Goal: Task Accomplishment & Management: Use online tool/utility

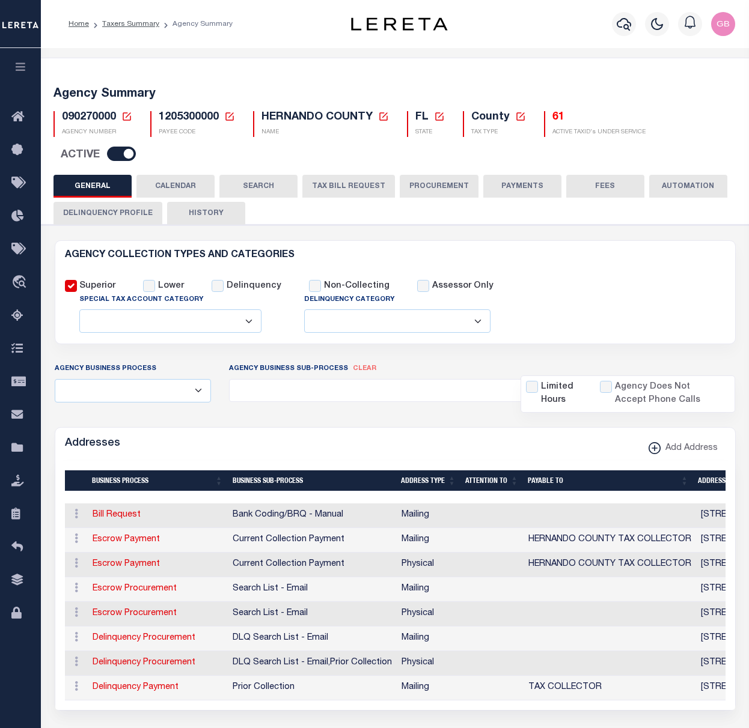
select select
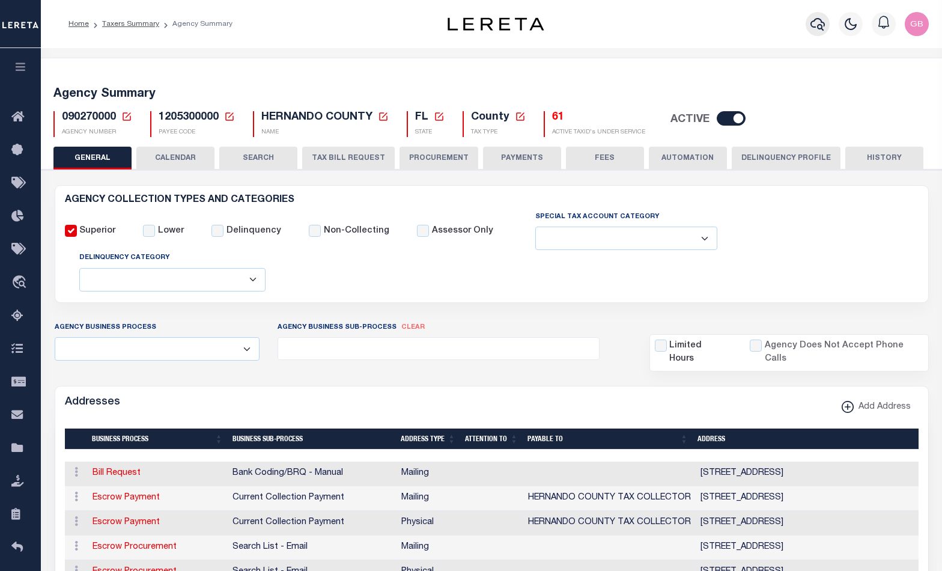
click at [748, 27] on icon "button" at bounding box center [817, 24] width 14 height 13
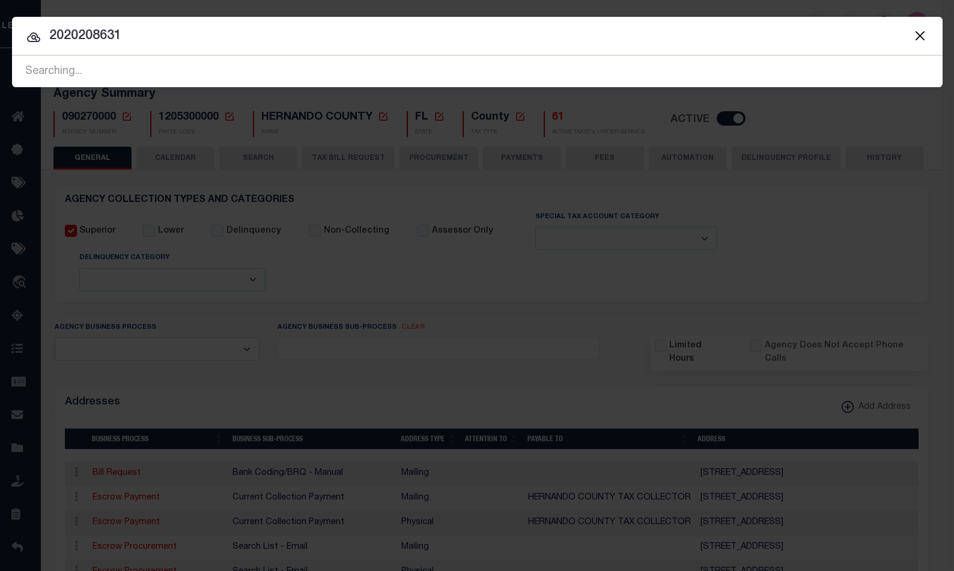
drag, startPoint x: 496, startPoint y: 238, endPoint x: 488, endPoint y: 227, distance: 13.0
click at [496, 236] on div "Include Loans TBM Customers Borrowers Payments (Lender Non-Disb) Payments (Lend…" at bounding box center [477, 285] width 954 height 571
click at [91, 36] on input "2020208631" at bounding box center [477, 36] width 931 height 21
type input "202028631"
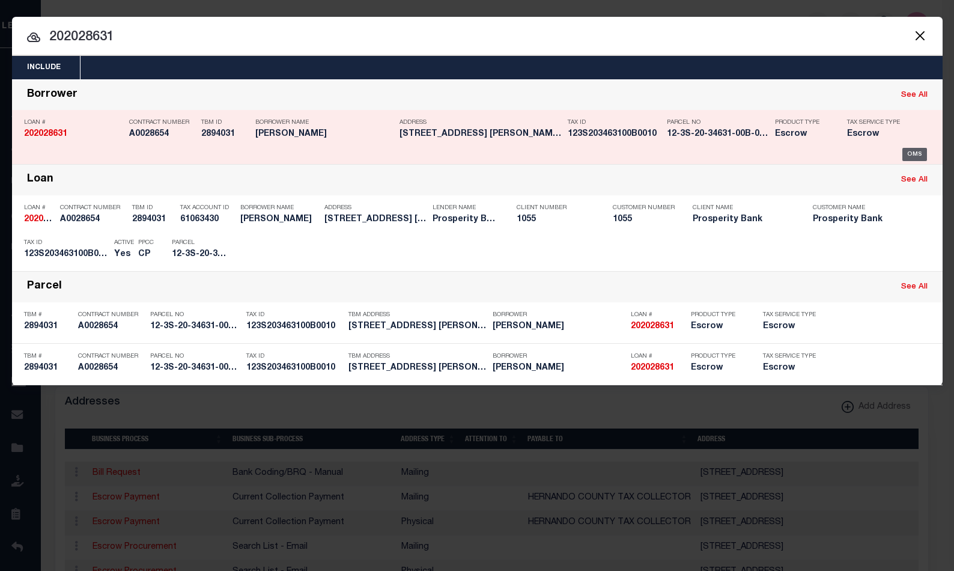
click at [748, 155] on div "OMS" at bounding box center [914, 154] width 25 height 13
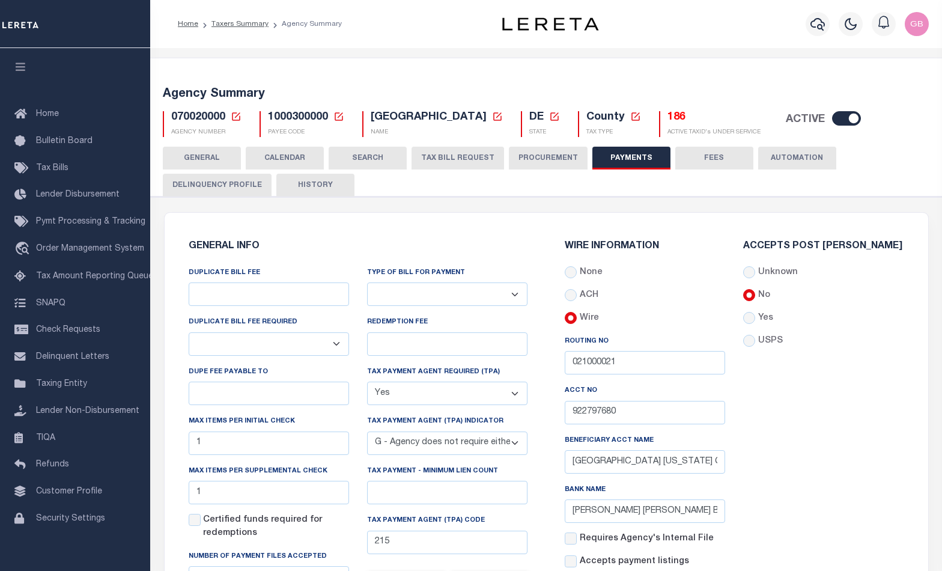
select select "true"
select select "7"
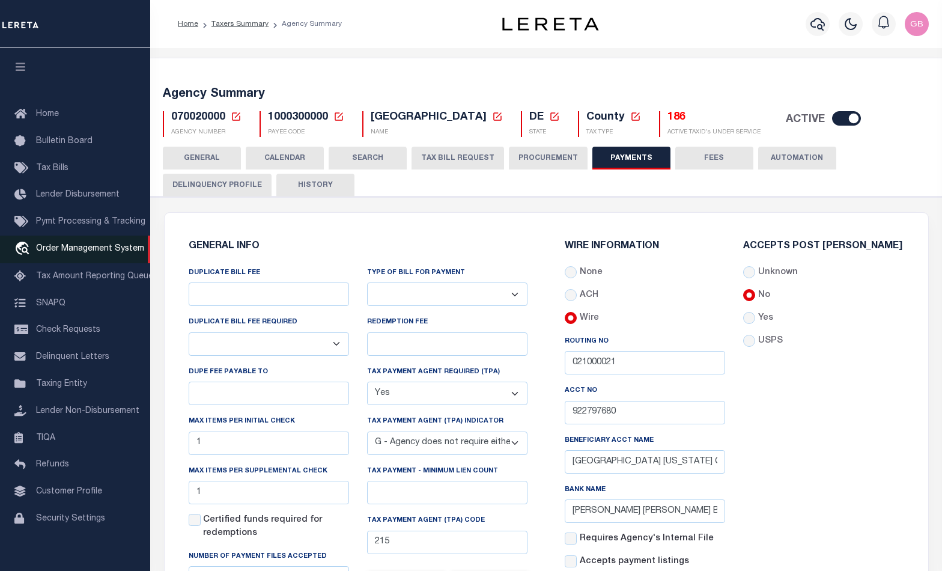
click at [53, 250] on span "Order Management System" at bounding box center [90, 249] width 108 height 8
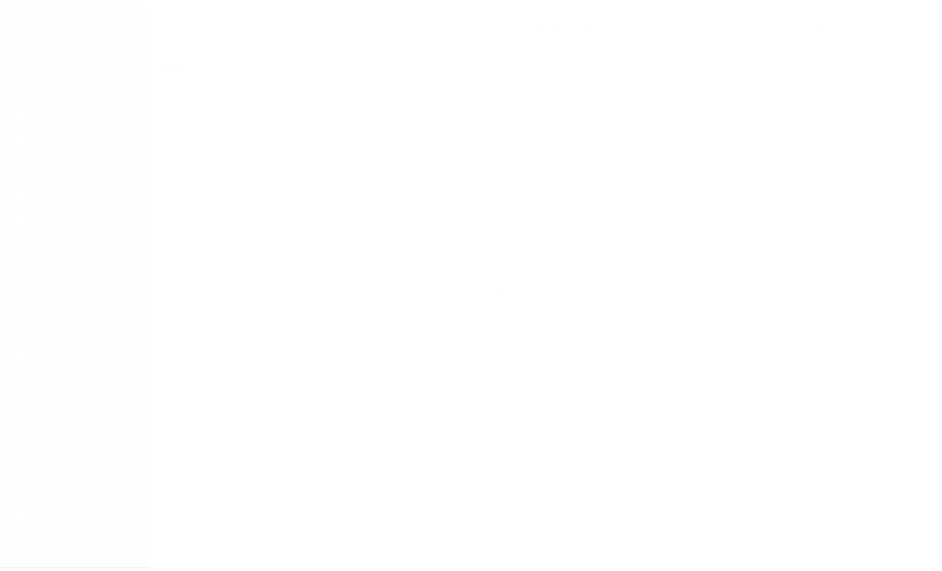
scroll to position [10, 0]
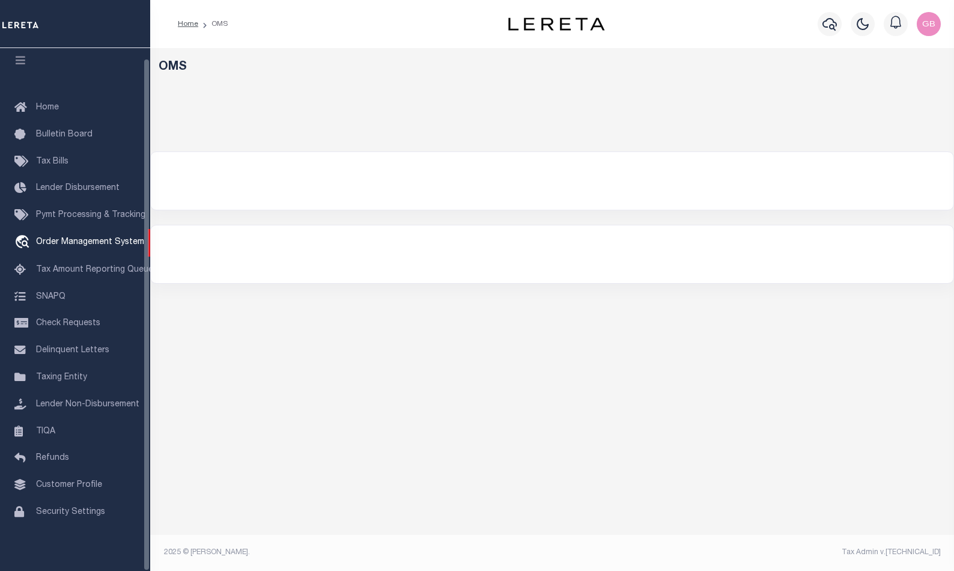
select select "67572"
select select
select select "200"
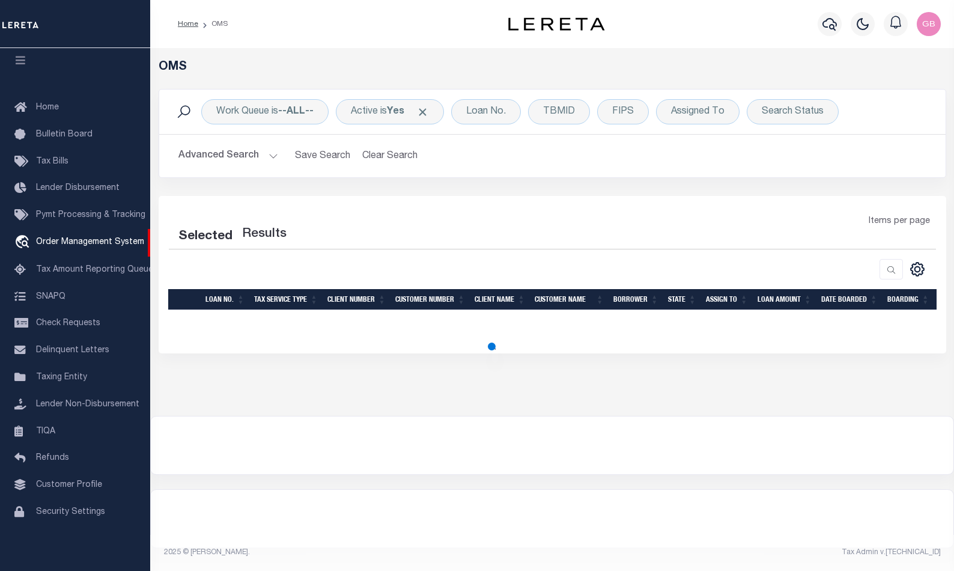
click at [270, 159] on button "Advanced Search" at bounding box center [228, 155] width 100 height 23
select select "200"
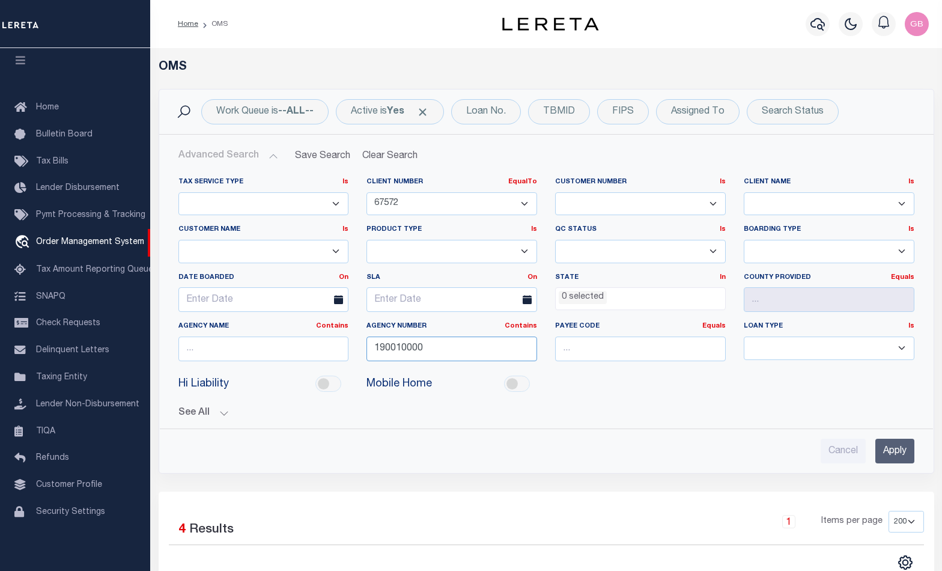
drag, startPoint x: 452, startPoint y: 348, endPoint x: 174, endPoint y: 366, distance: 278.7
click at [172, 365] on div "Tax Service Type Is Is Contains Escrow NonEscrow Client Number EqualTo Is Conta…" at bounding box center [546, 273] width 754 height 193
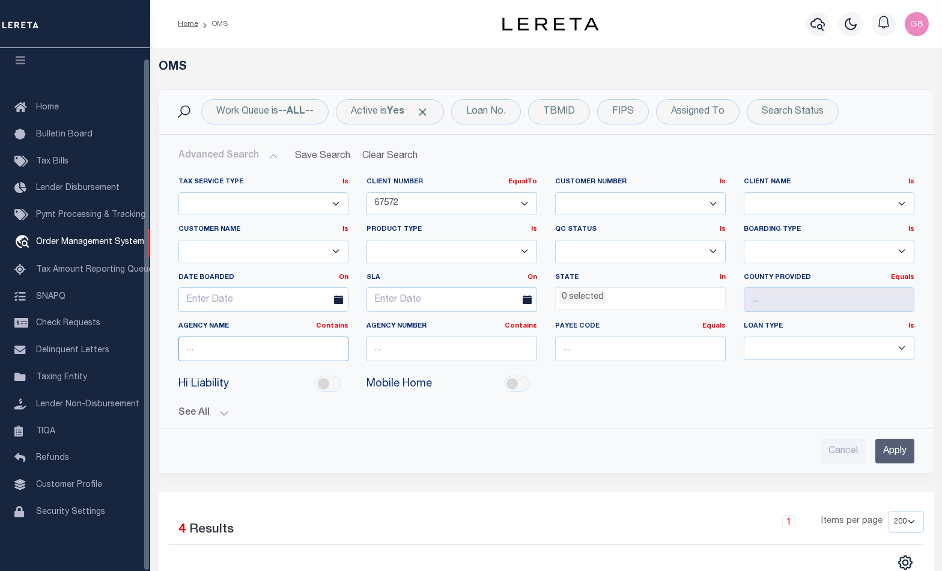
click at [219, 342] on input "text" at bounding box center [263, 348] width 171 height 25
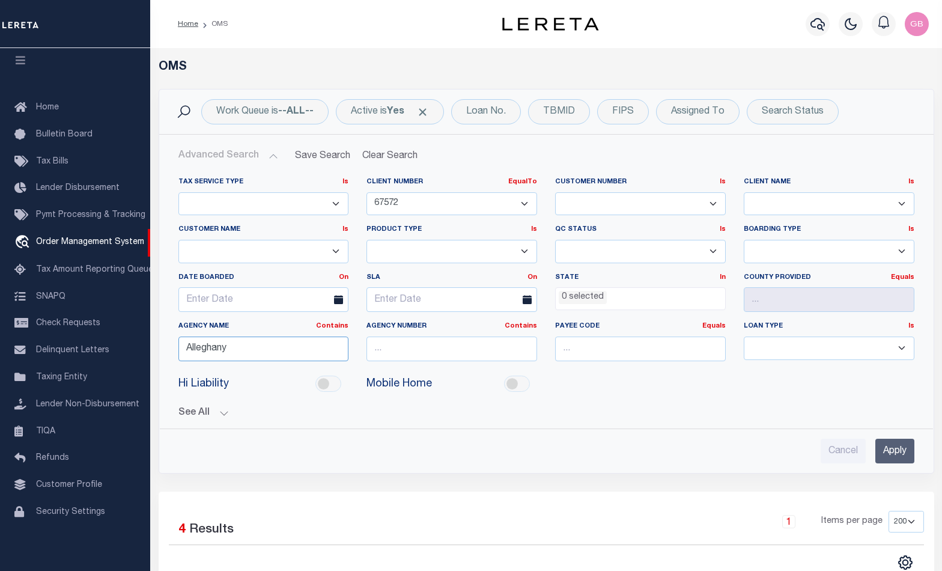
type input "Alleghany"
click at [654, 296] on ul "0 selected" at bounding box center [640, 296] width 169 height 16
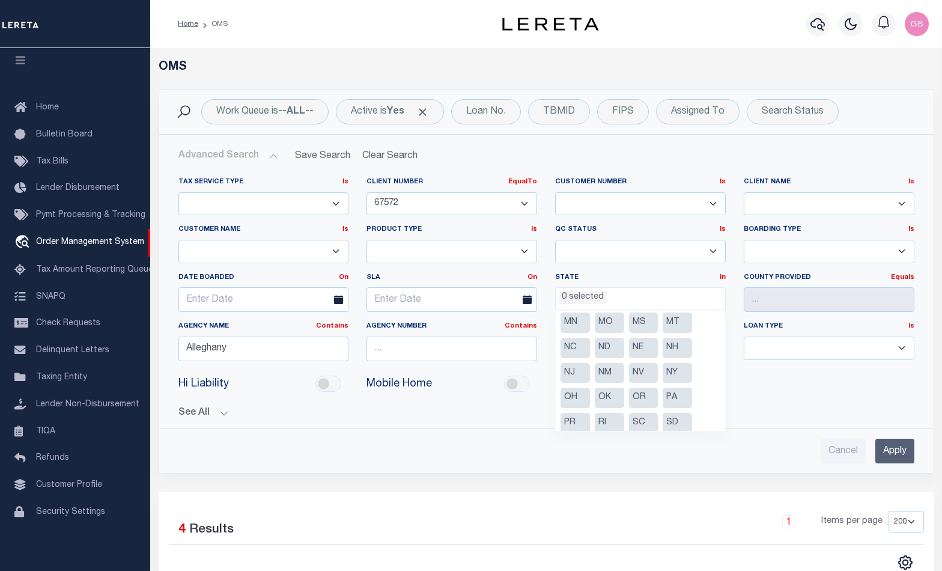
scroll to position [160, 0]
drag, startPoint x: 674, startPoint y: 390, endPoint x: 702, endPoint y: 400, distance: 29.3
click at [675, 390] on li "PA" at bounding box center [677, 392] width 29 height 20
select select "PA"
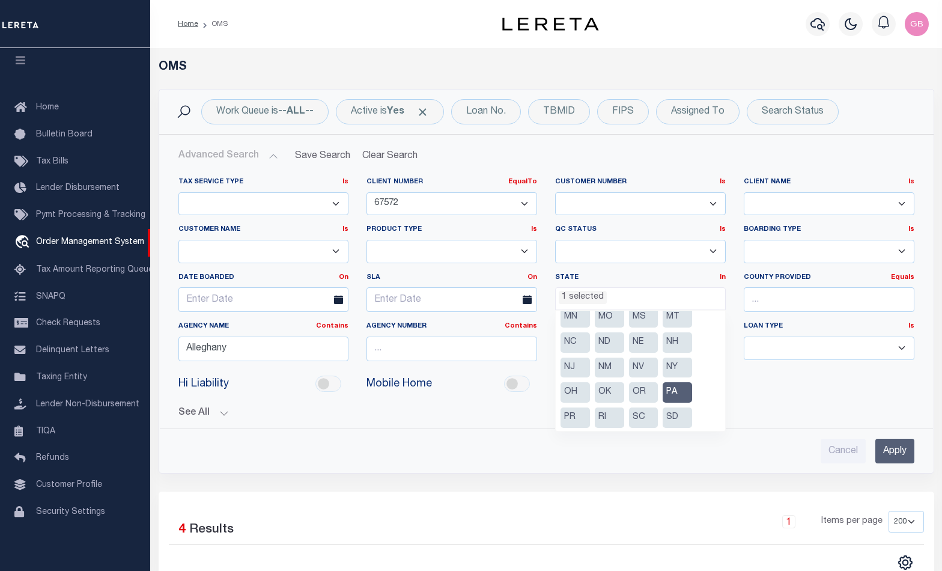
scroll to position [410, 0]
click at [893, 445] on input "Apply" at bounding box center [894, 451] width 39 height 25
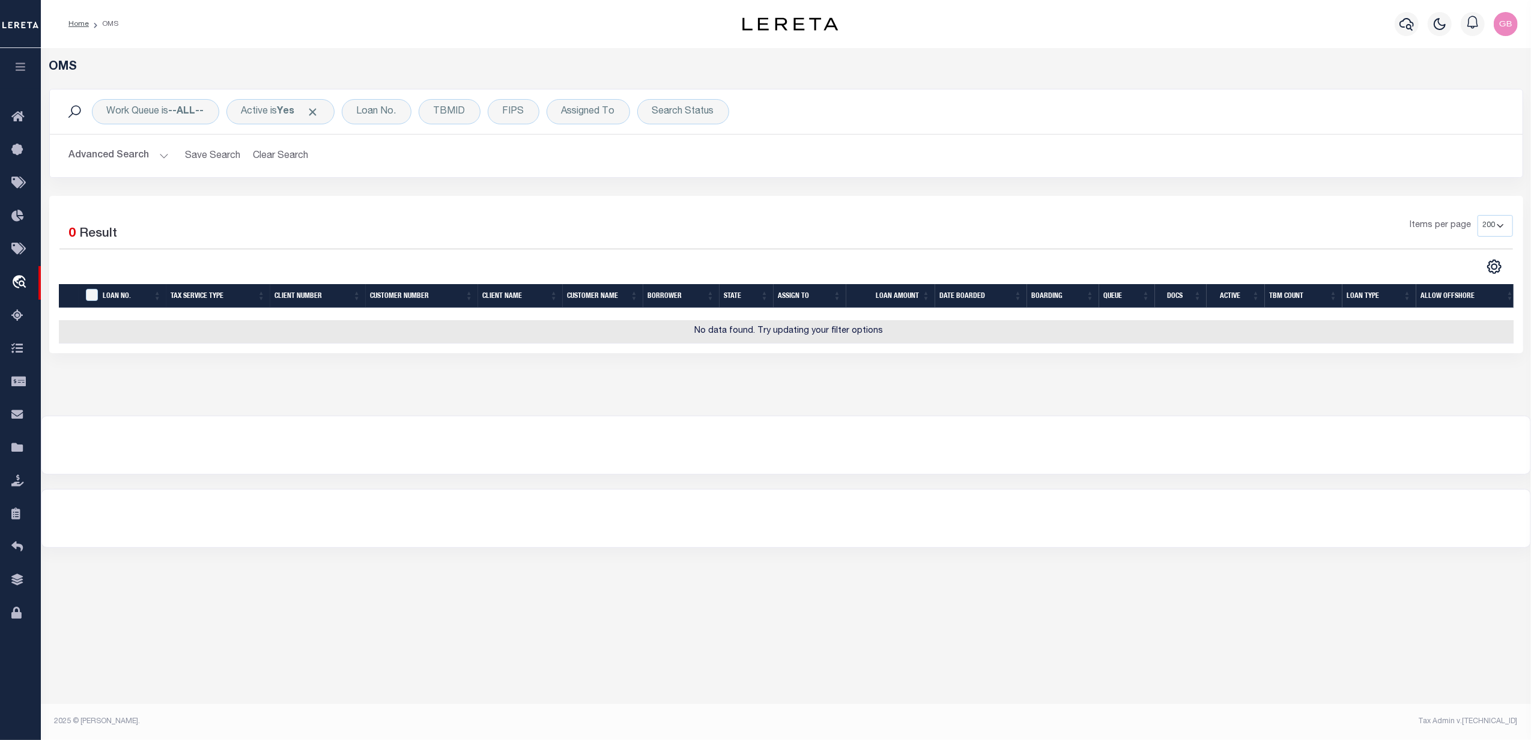
drag, startPoint x: 145, startPoint y: 153, endPoint x: 169, endPoint y: 160, distance: 25.1
click at [147, 153] on button "Advanced Search" at bounding box center [119, 155] width 100 height 23
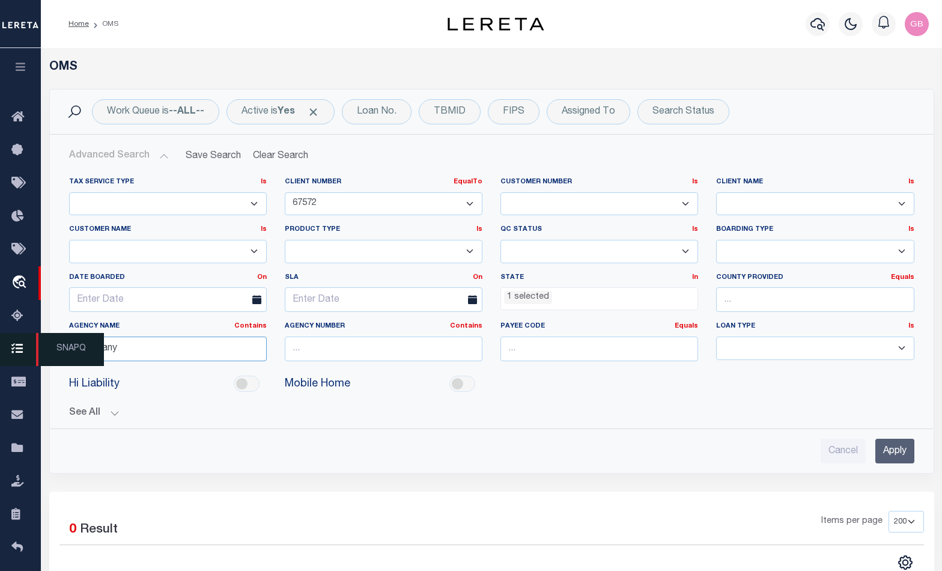
drag, startPoint x: 148, startPoint y: 351, endPoint x: 6, endPoint y: 364, distance: 142.4
click at [6, 364] on div "Home OMS Profile" at bounding box center [471, 429] width 942 height 858
type input "Allegheny"
click at [907, 452] on input "Apply" at bounding box center [894, 451] width 39 height 25
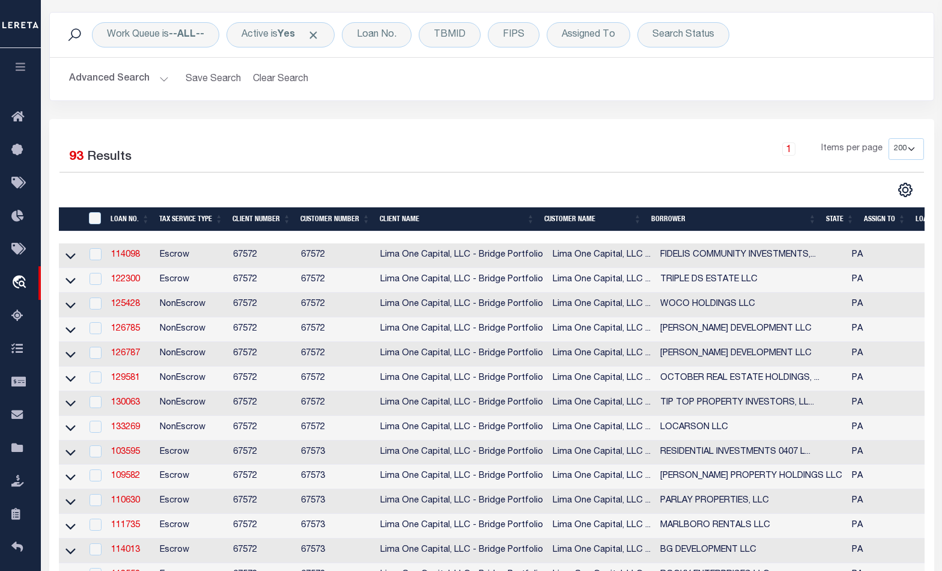
scroll to position [0, 0]
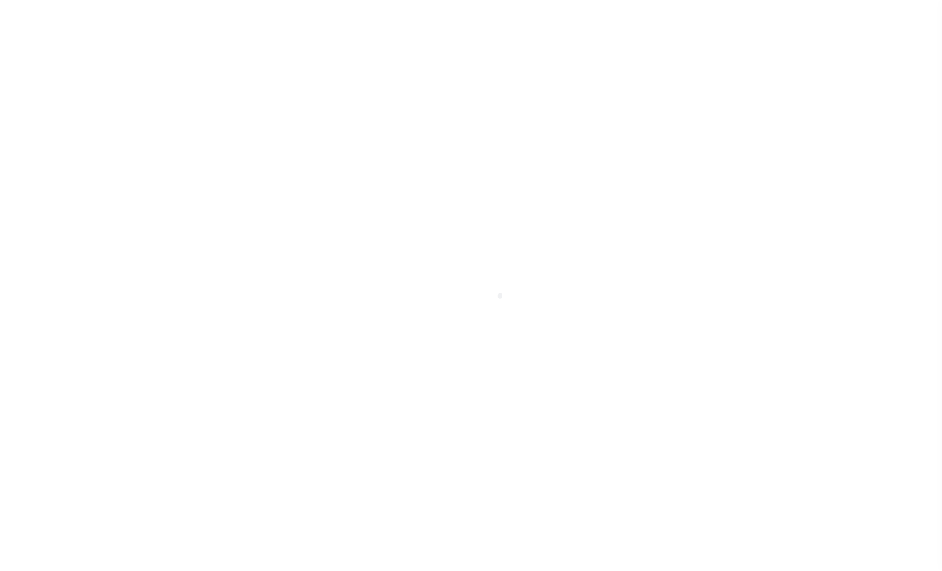
select select "13012"
select select "100"
select select "Escrow"
type input "45 WHITE CLIFFS LANE"
type input "12-3S-20-34631-00B-0010"
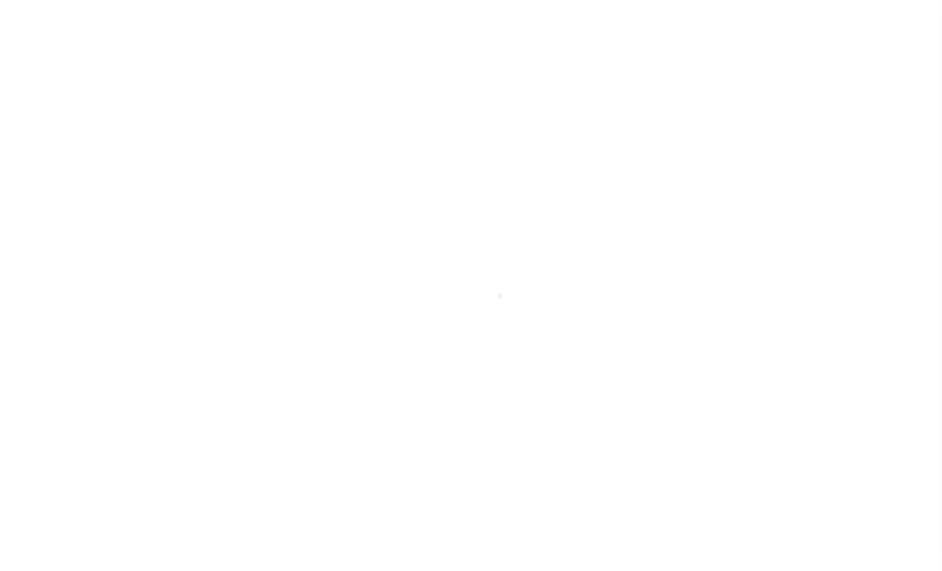
select select
type input "SANTA ROSA BEACH FL 32459"
type input "4"
type input "FL"
select select
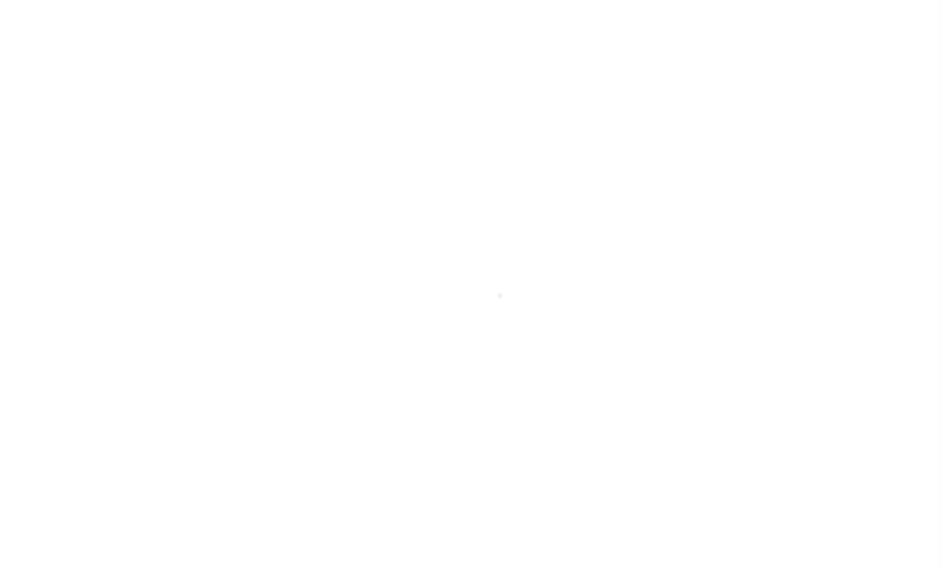
type textarea "45 WHITE CLIFFS LANE SANTA ROSA BEACH FL 32459 LOT 1 BLOCK B THE VILLAGE OF WHI…"
select select "4016"
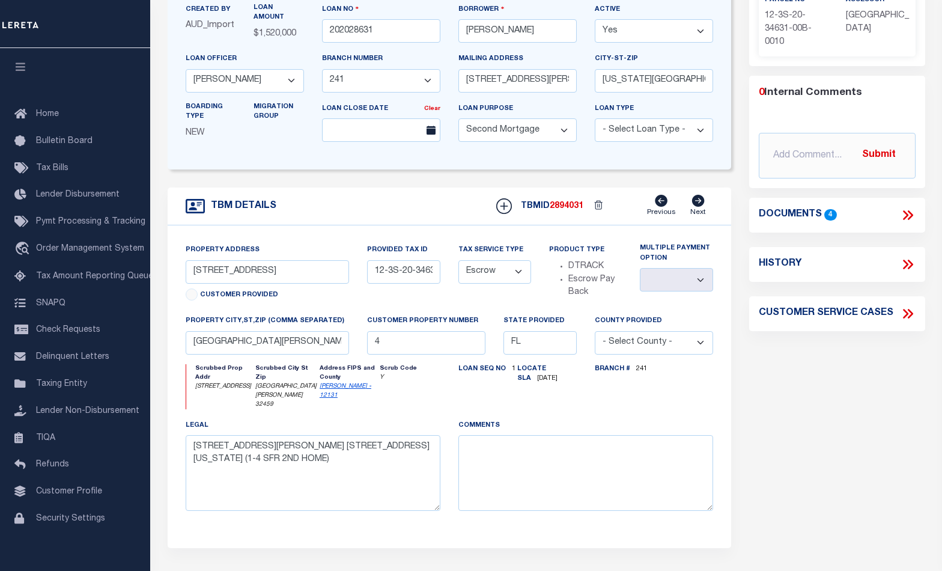
scroll to position [80, 0]
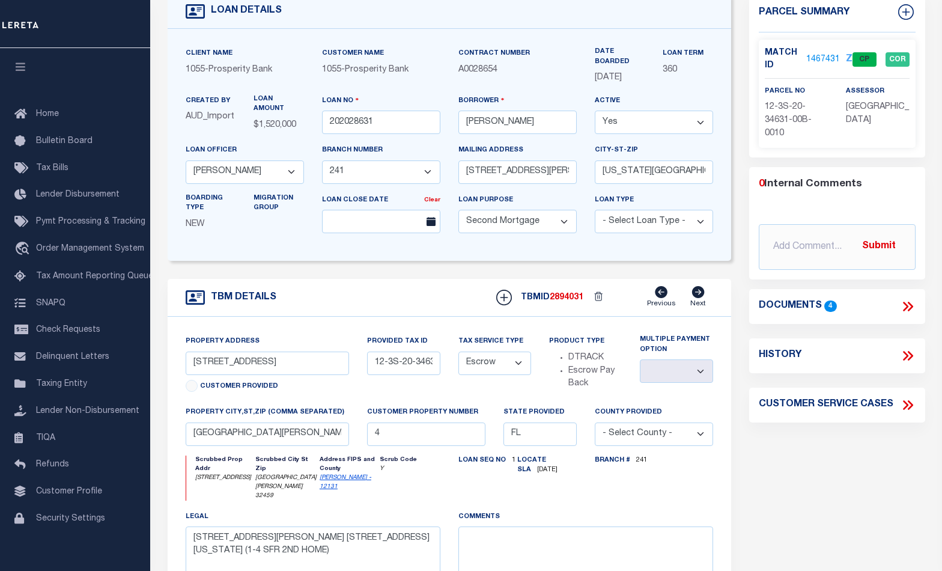
click at [907, 351] on icon at bounding box center [908, 356] width 16 height 16
select select "100"
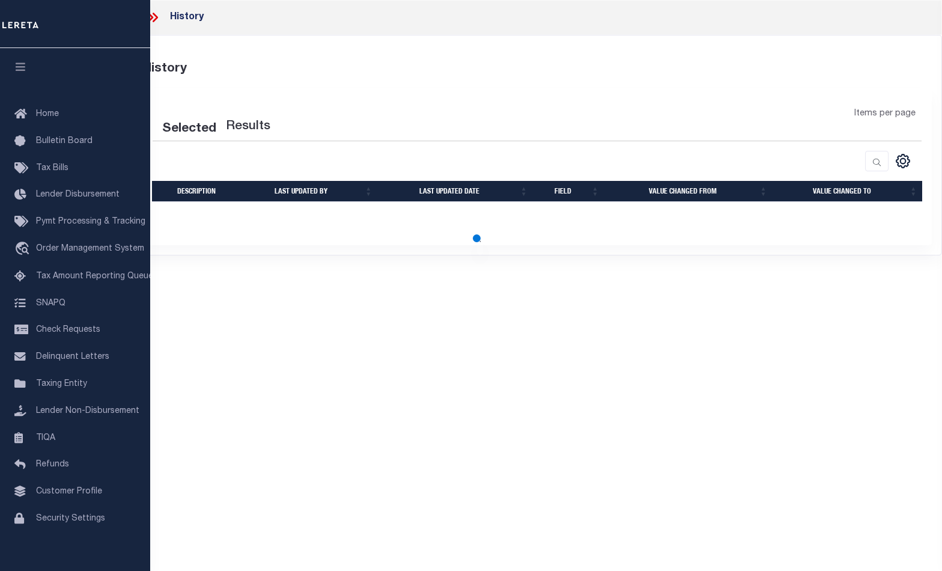
select select "100"
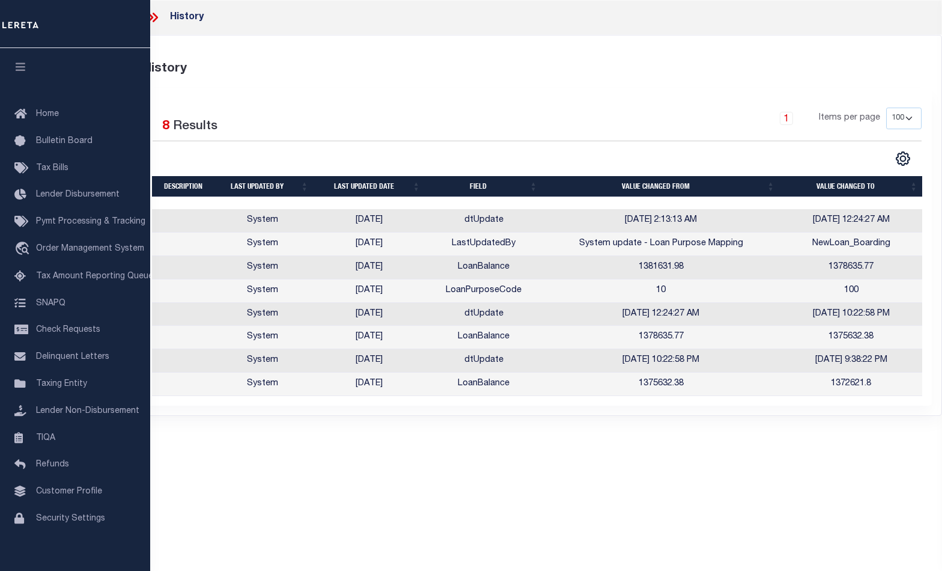
scroll to position [0, 0]
click at [156, 16] on icon at bounding box center [155, 18] width 5 height 10
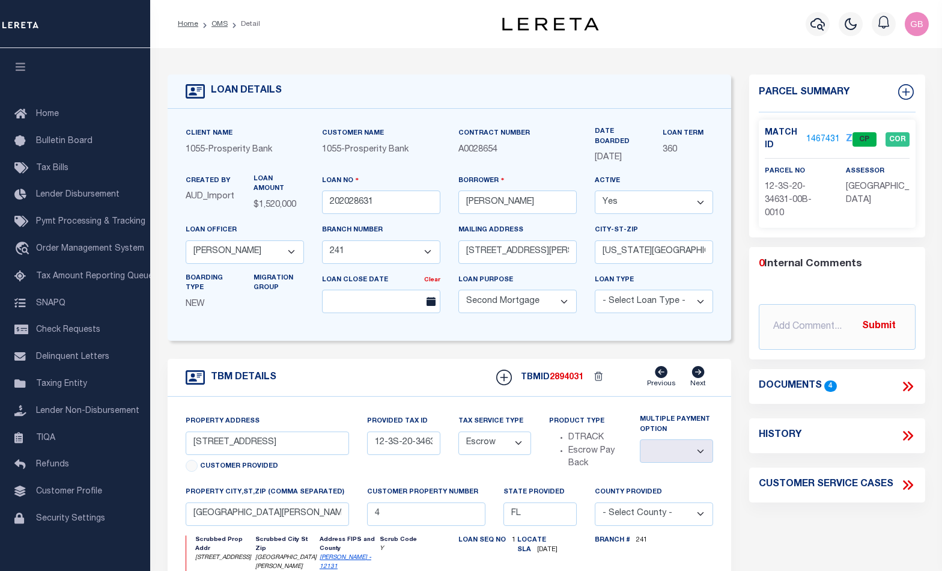
click at [815, 140] on link "1467431" at bounding box center [823, 139] width 34 height 13
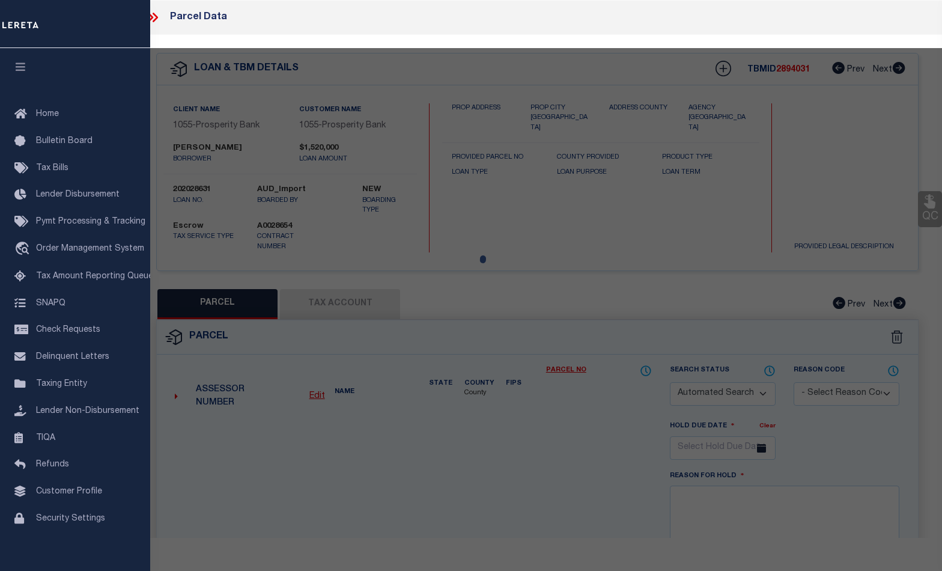
checkbox input "false"
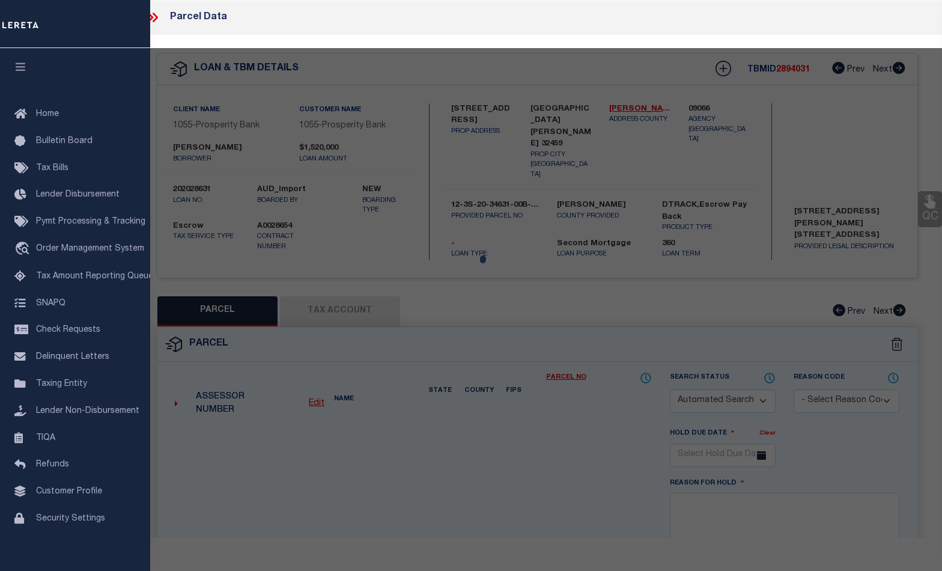
select select "CP"
type input "Fwh Ventures LLC"
select select
type input "[STREET_ADDRESS]"
checkbox input "false"
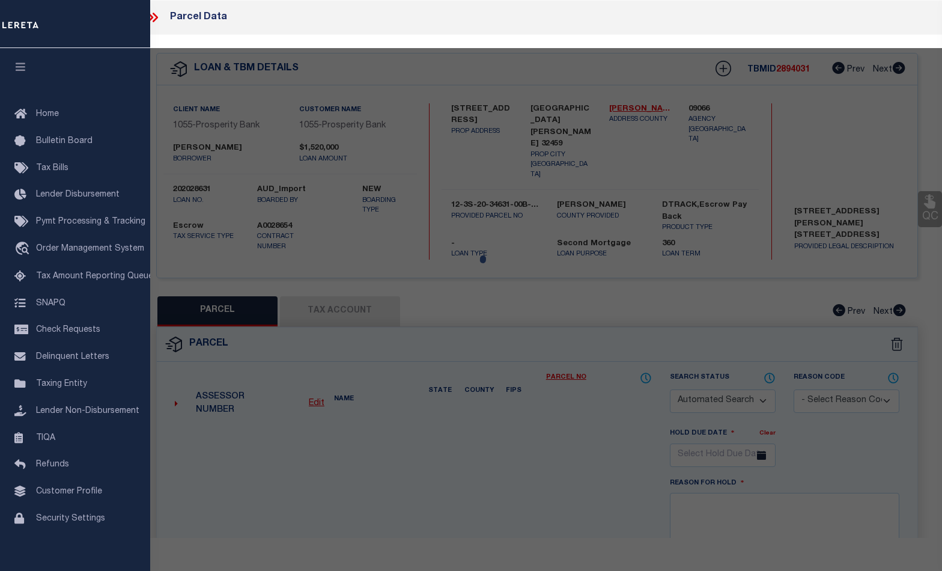
type input "[GEOGRAPHIC_DATA][PERSON_NAME] 32459"
type textarea "LOT 1 BLK B THE VILLAGES OF [GEOGRAPHIC_DATA] PB 10-18 OR 1168-53 OR 2360-1566 …"
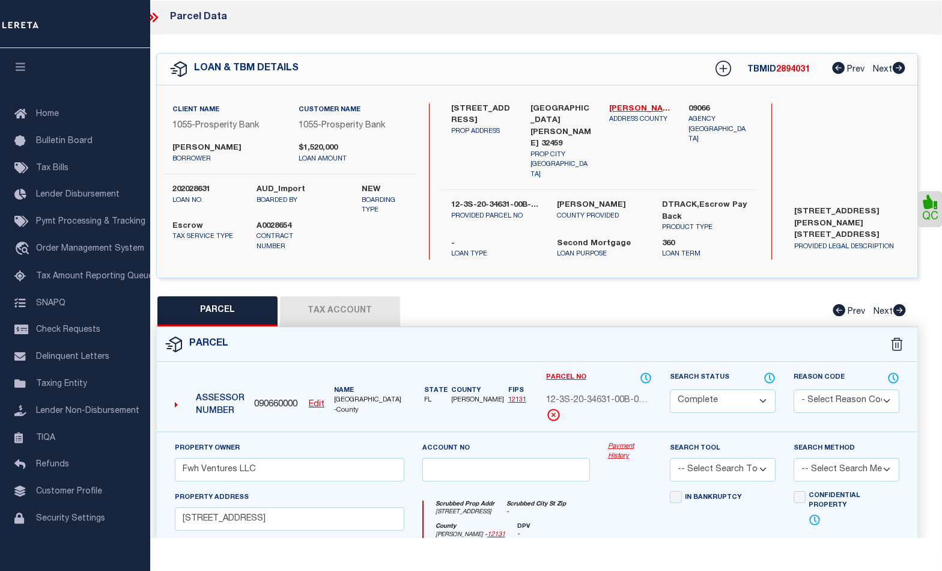
click at [623, 447] on link "Payment History" at bounding box center [630, 452] width 44 height 20
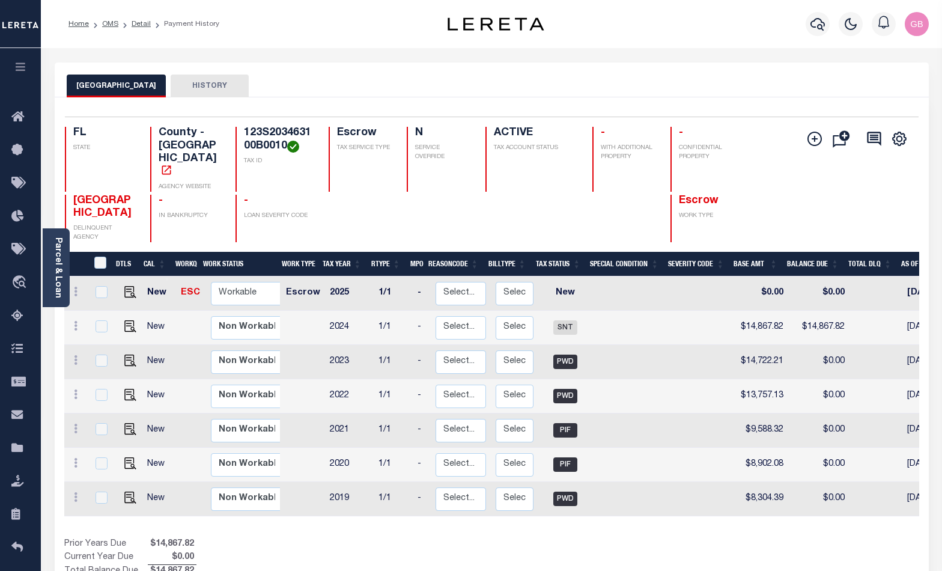
click at [204, 87] on button "HISTORY" at bounding box center [210, 85] width 78 height 23
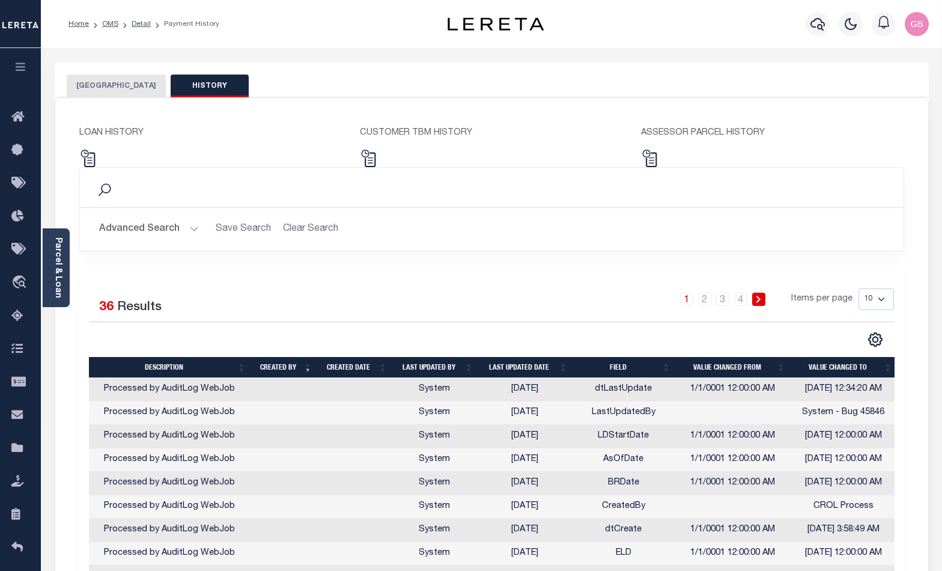
click at [873, 301] on select "10 25 50 100" at bounding box center [875, 299] width 35 height 22
select select "100"
click at [858, 289] on select "10 25 50 100" at bounding box center [875, 299] width 35 height 22
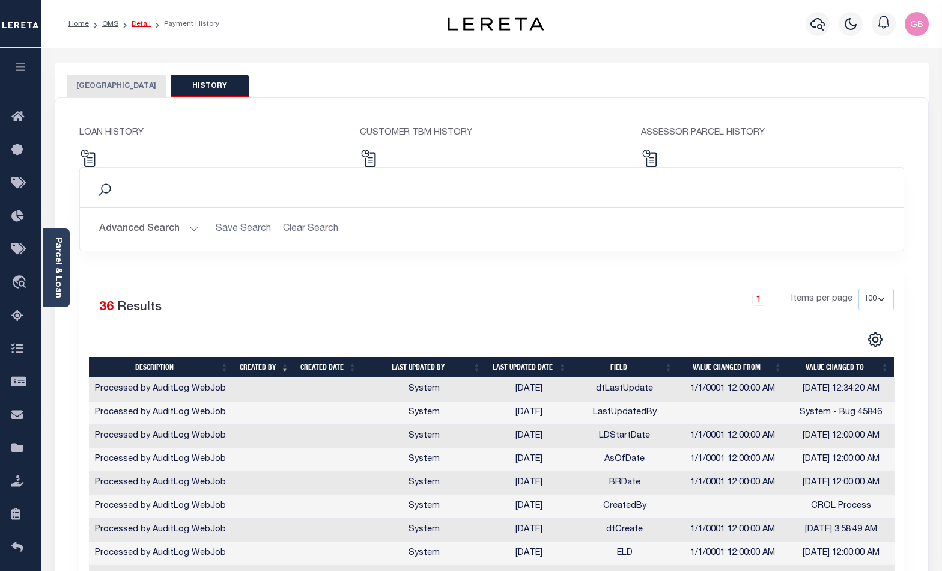
click at [143, 22] on link "Detail" at bounding box center [141, 23] width 19 height 7
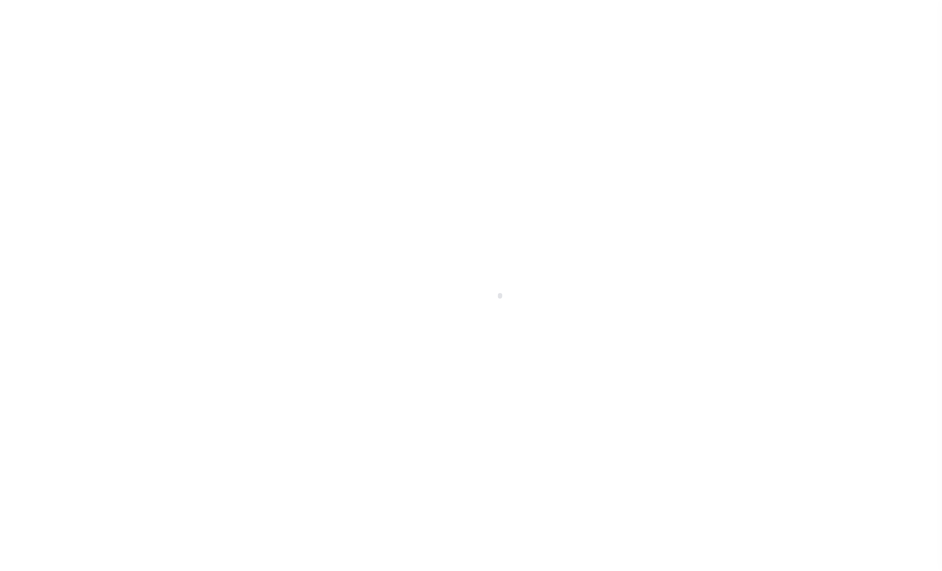
type input "202028631"
type input "[PERSON_NAME]"
select select
type input "[STREET_ADDRESS][PERSON_NAME]"
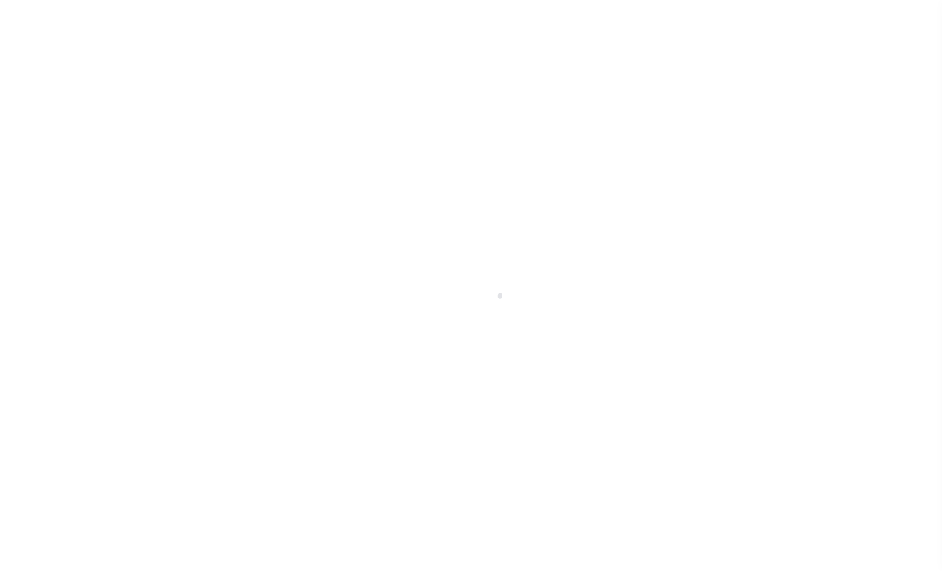
type input "[US_STATE][GEOGRAPHIC_DATA] 73131-7211"
select select "100"
select select "Escrow"
select select "13012"
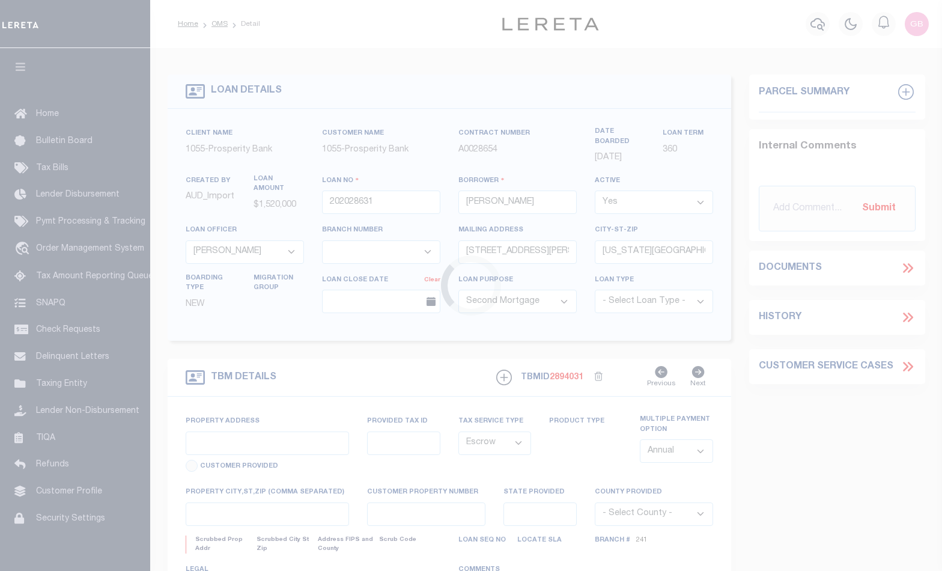
select select "4016"
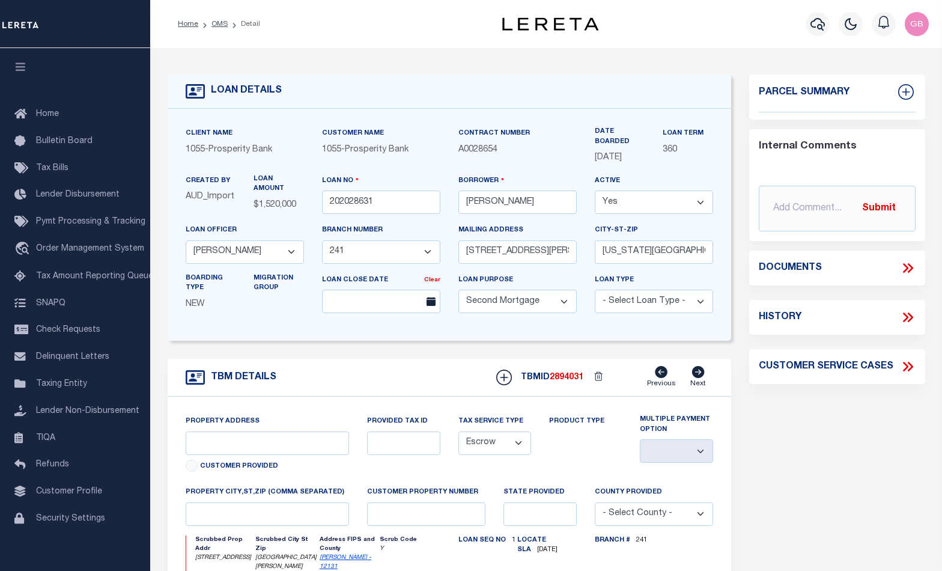
type input "[STREET_ADDRESS]"
type input "12-3S-20-34631-00B-0010"
select select
type input "[GEOGRAPHIC_DATA][PERSON_NAME] 32459"
type input "4"
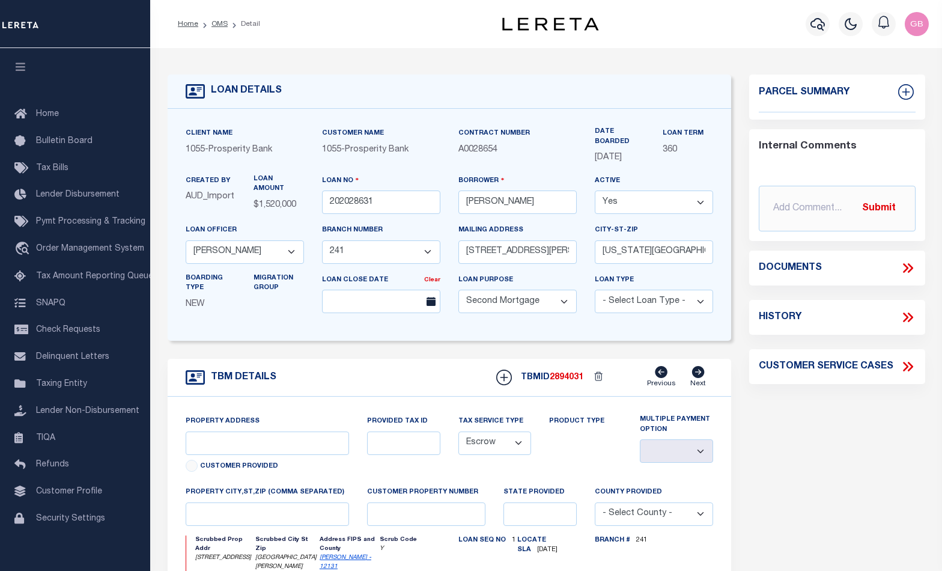
type input "FL"
select select
type textarea "[STREET_ADDRESS][PERSON_NAME] [STREET_ADDRESS][US_STATE] (1-4 SFR 2ND HOME)"
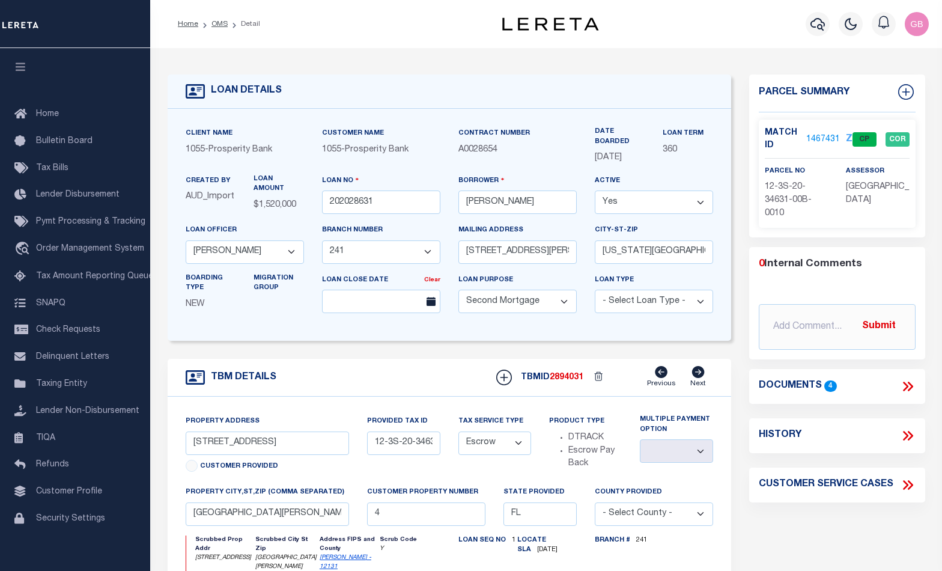
click at [900, 390] on icon at bounding box center [908, 386] width 16 height 16
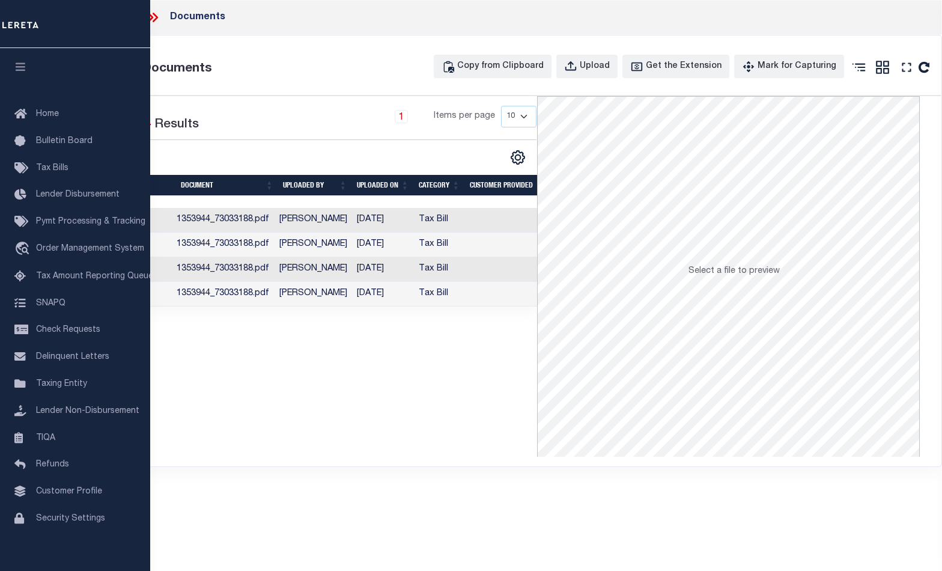
drag, startPoint x: 157, startPoint y: 17, endPoint x: 223, endPoint y: 41, distance: 70.1
click at [159, 17] on icon at bounding box center [153, 18] width 16 height 16
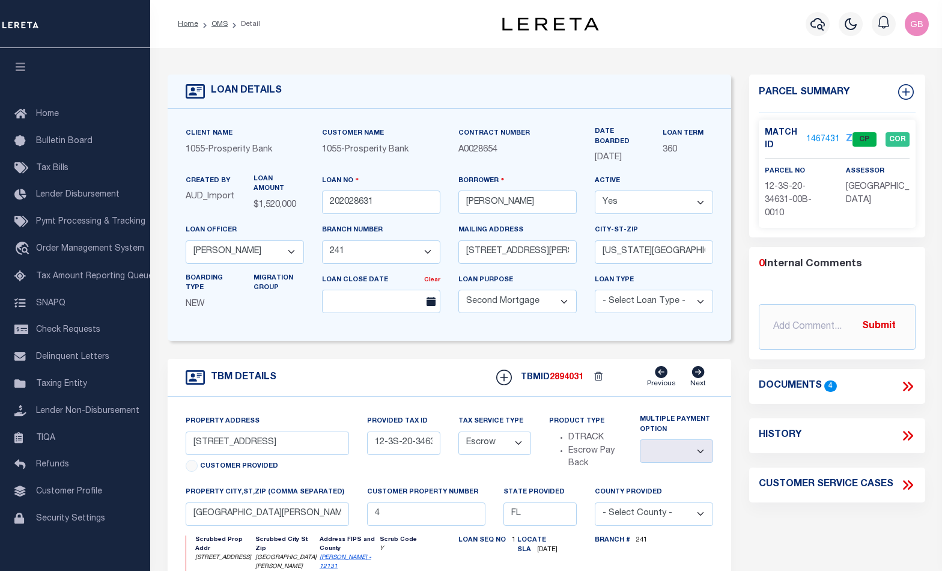
click at [816, 135] on link "1467431" at bounding box center [823, 139] width 34 height 13
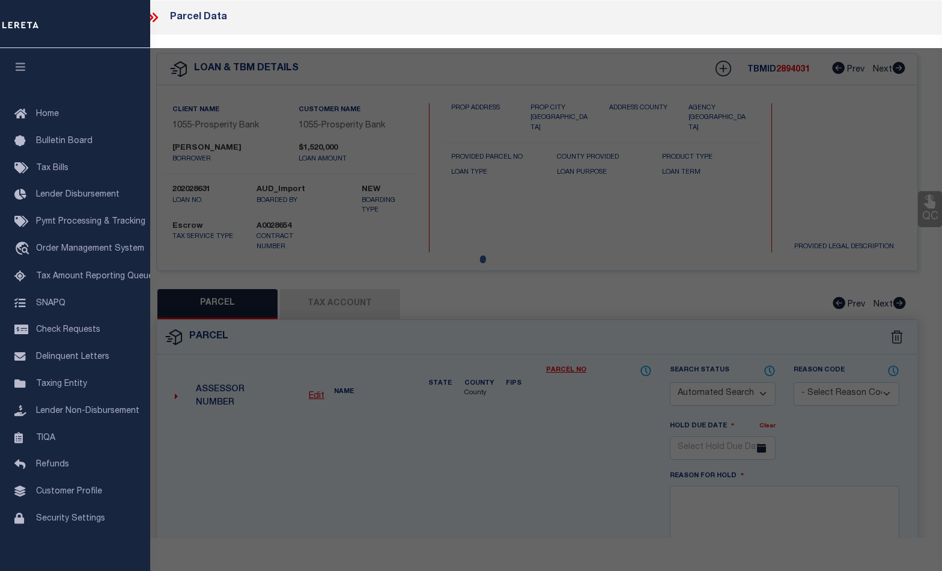
checkbox input "false"
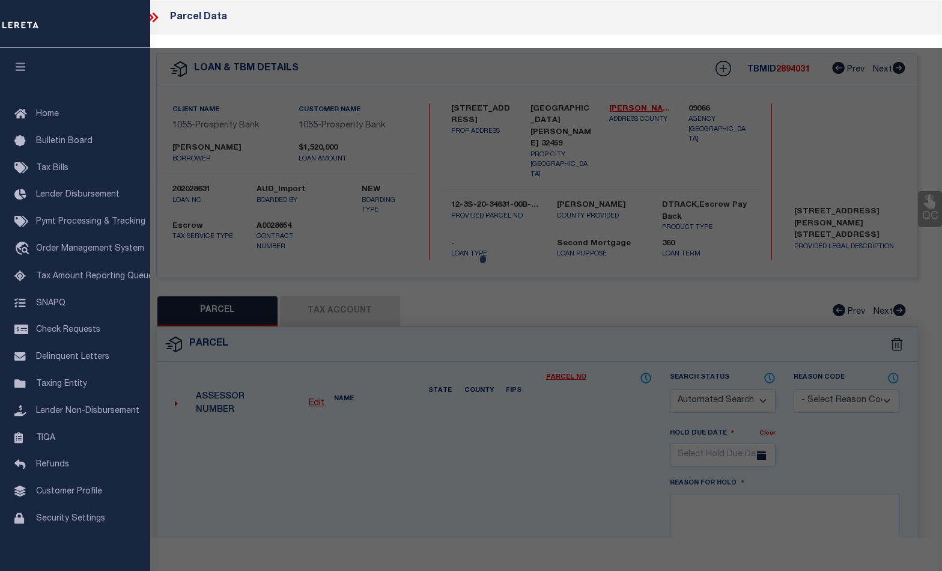
select select "CP"
type input "Fwh Ventures LLC"
select select
type input "[STREET_ADDRESS]"
checkbox input "false"
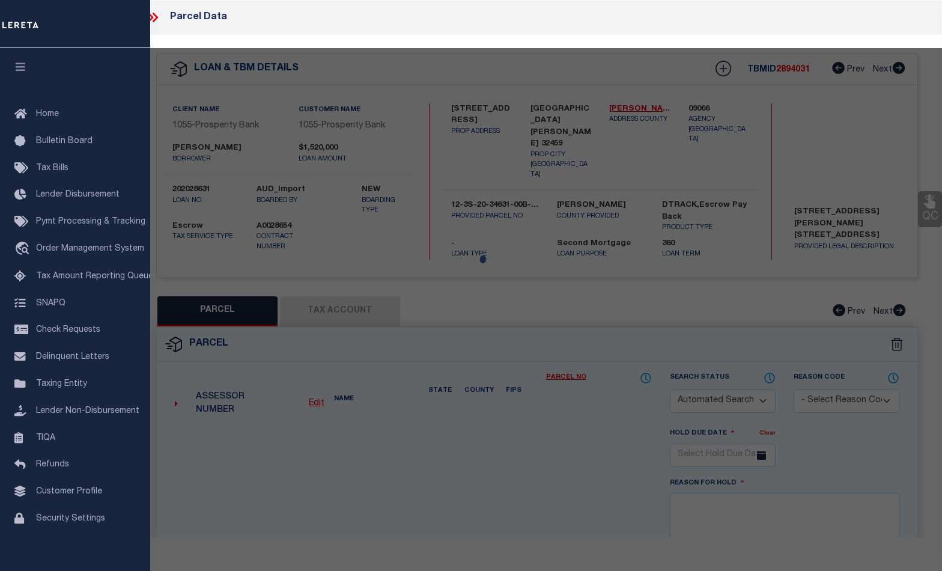
type input "[GEOGRAPHIC_DATA][PERSON_NAME] 32459"
type textarea "LOT 1 BLK B THE VILLAGES OF [GEOGRAPHIC_DATA] PB 10-18 OR 1168-53 OR 2360-1566 …"
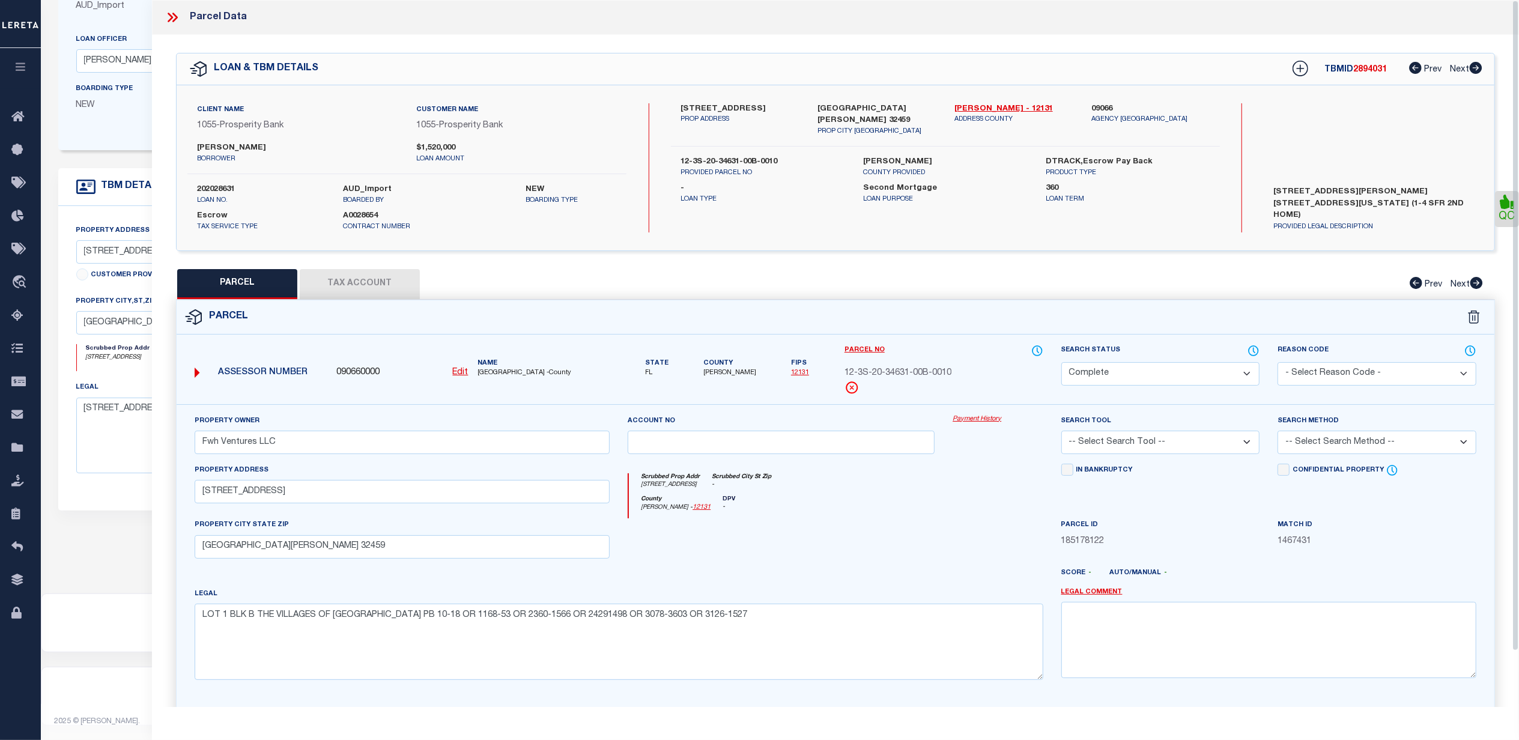
click at [176, 17] on icon at bounding box center [174, 18] width 5 height 10
